Goal: Navigation & Orientation: Find specific page/section

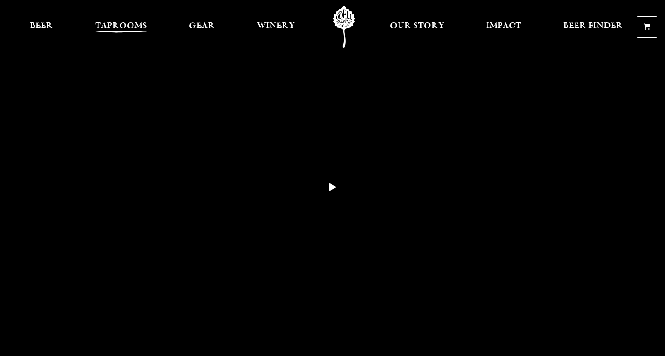
click at [116, 22] on span "Taprooms" at bounding box center [121, 26] width 52 height 8
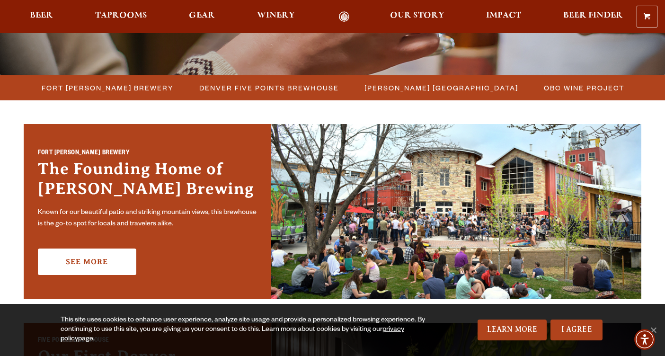
scroll to position [237, 0]
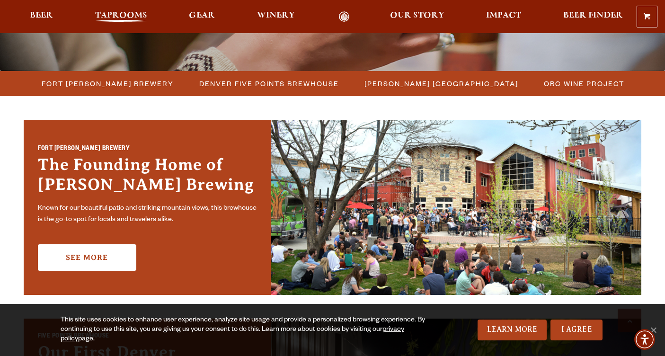
click at [120, 18] on span "Taprooms" at bounding box center [121, 16] width 52 height 8
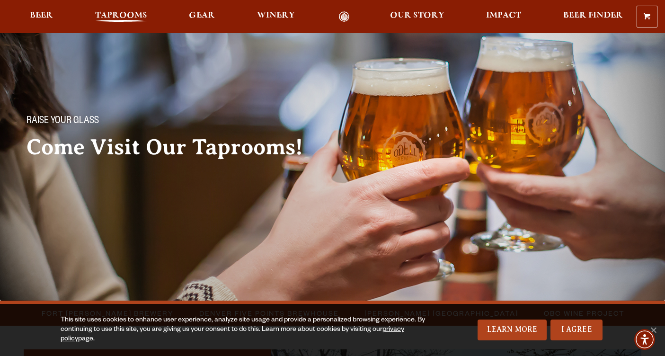
scroll to position [0, 0]
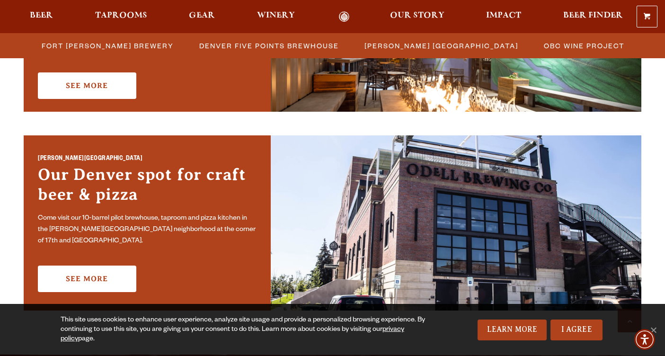
scroll to position [615, 0]
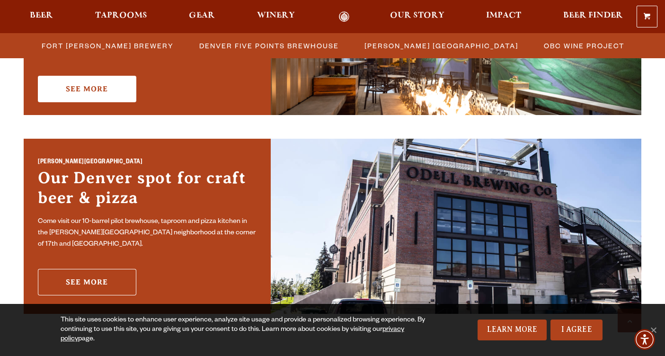
click at [89, 276] on link "See More" at bounding box center [87, 282] width 98 height 26
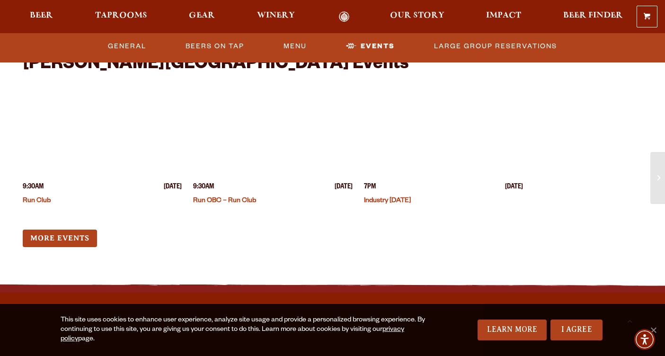
scroll to position [2460, 0]
